Goal: Find specific page/section: Find specific page/section

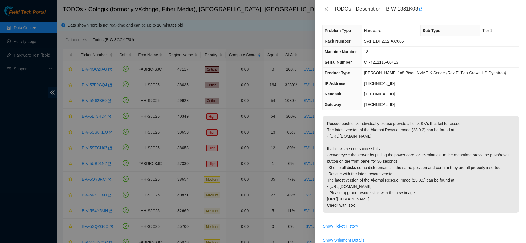
click at [29, 16] on div at bounding box center [263, 121] width 526 height 243
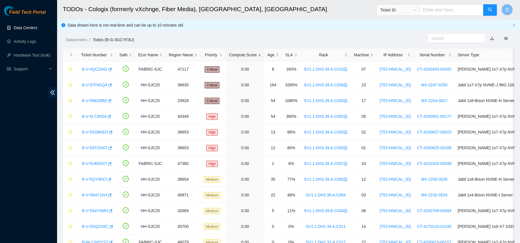
click at [35, 25] on link "Data Centers" at bounding box center [25, 27] width 23 height 5
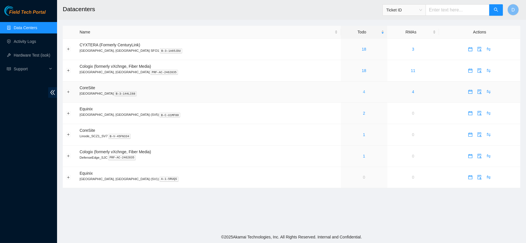
click at [363, 93] on link "4" at bounding box center [364, 91] width 2 height 5
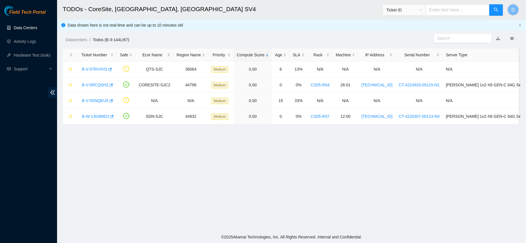
click at [34, 25] on link "Data Centers" at bounding box center [25, 27] width 23 height 5
